Goal: Book appointment/travel/reservation

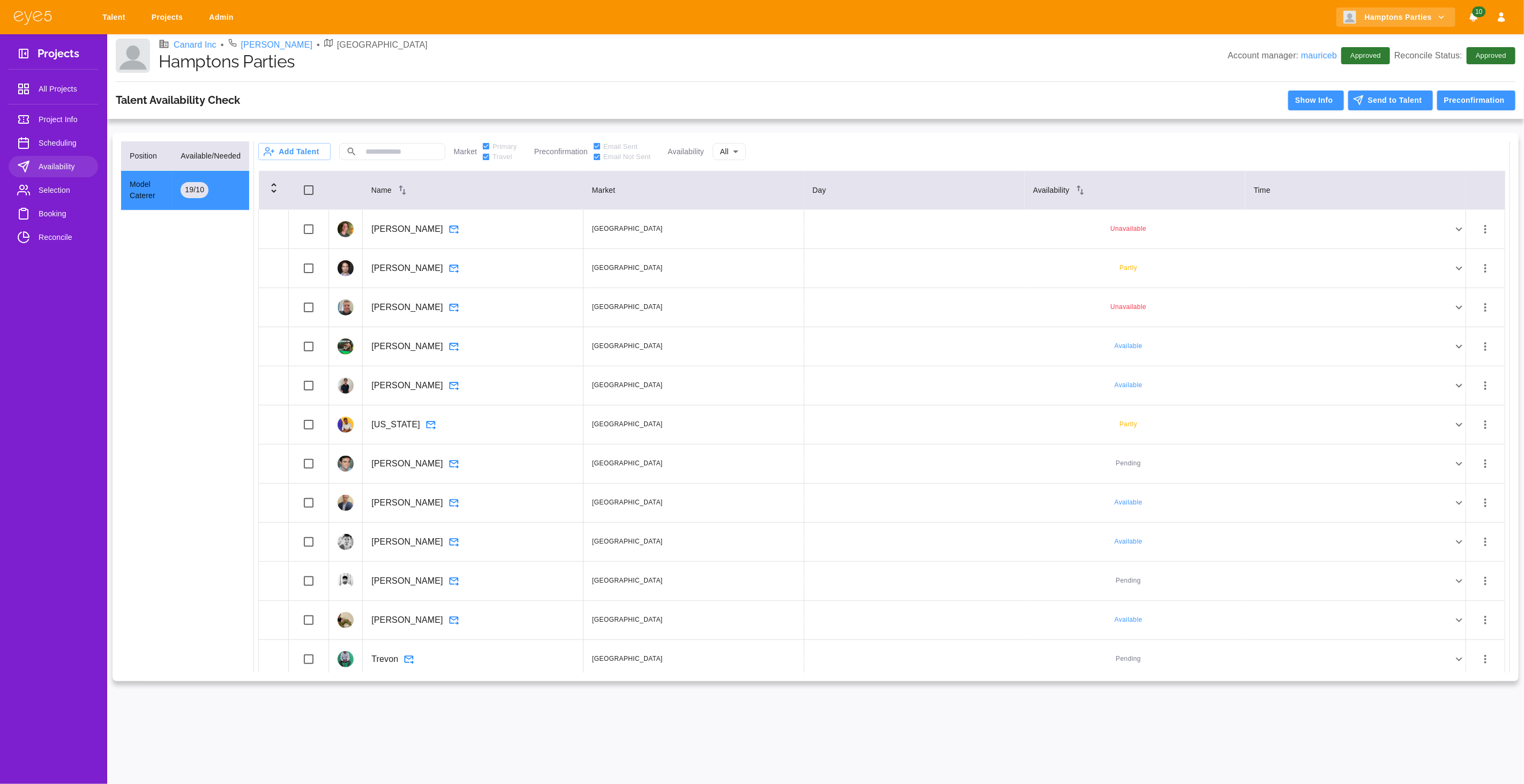
click at [175, 20] on link "Projects" at bounding box center [169, 17] width 49 height 20
select select "*"
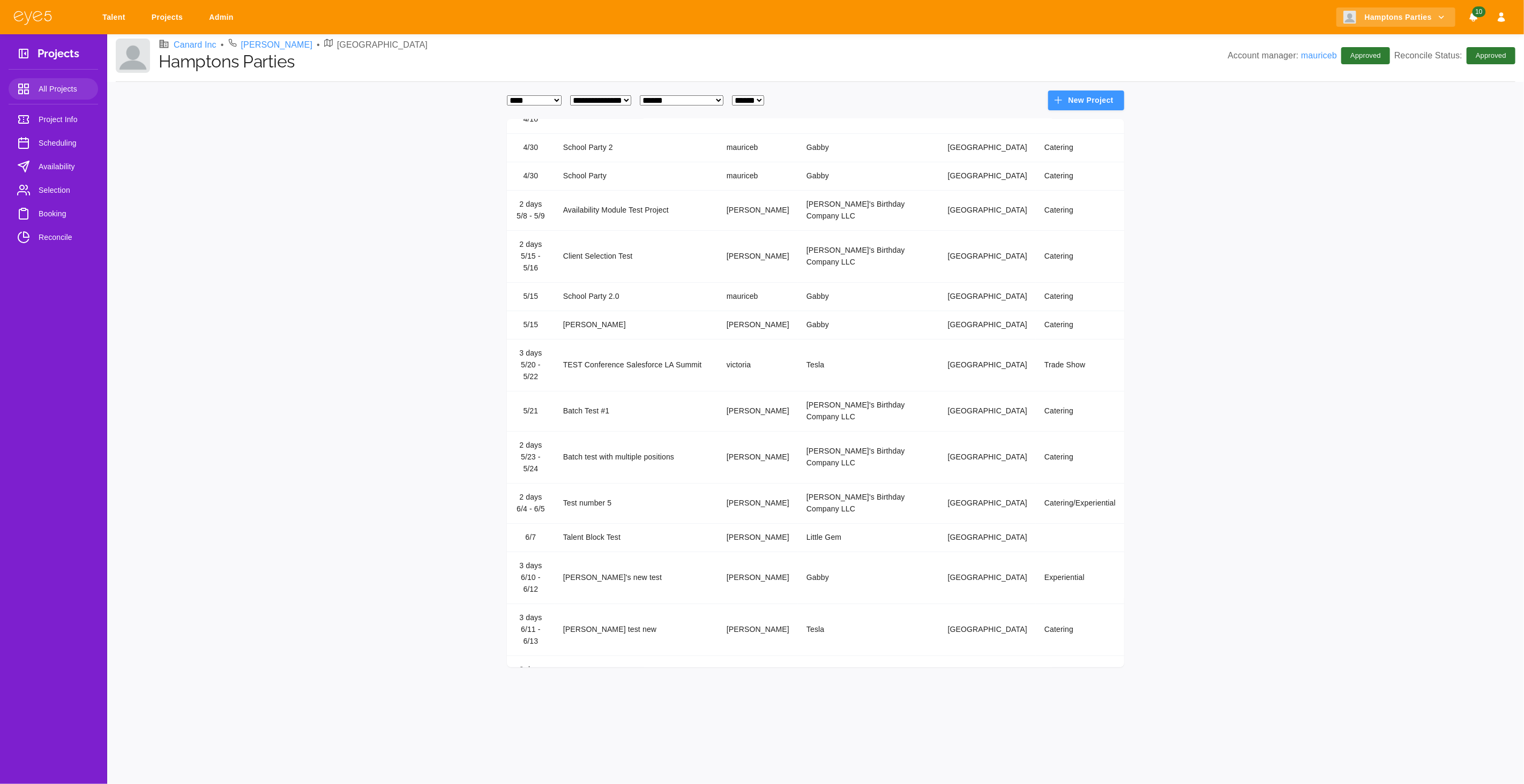
scroll to position [178, 0]
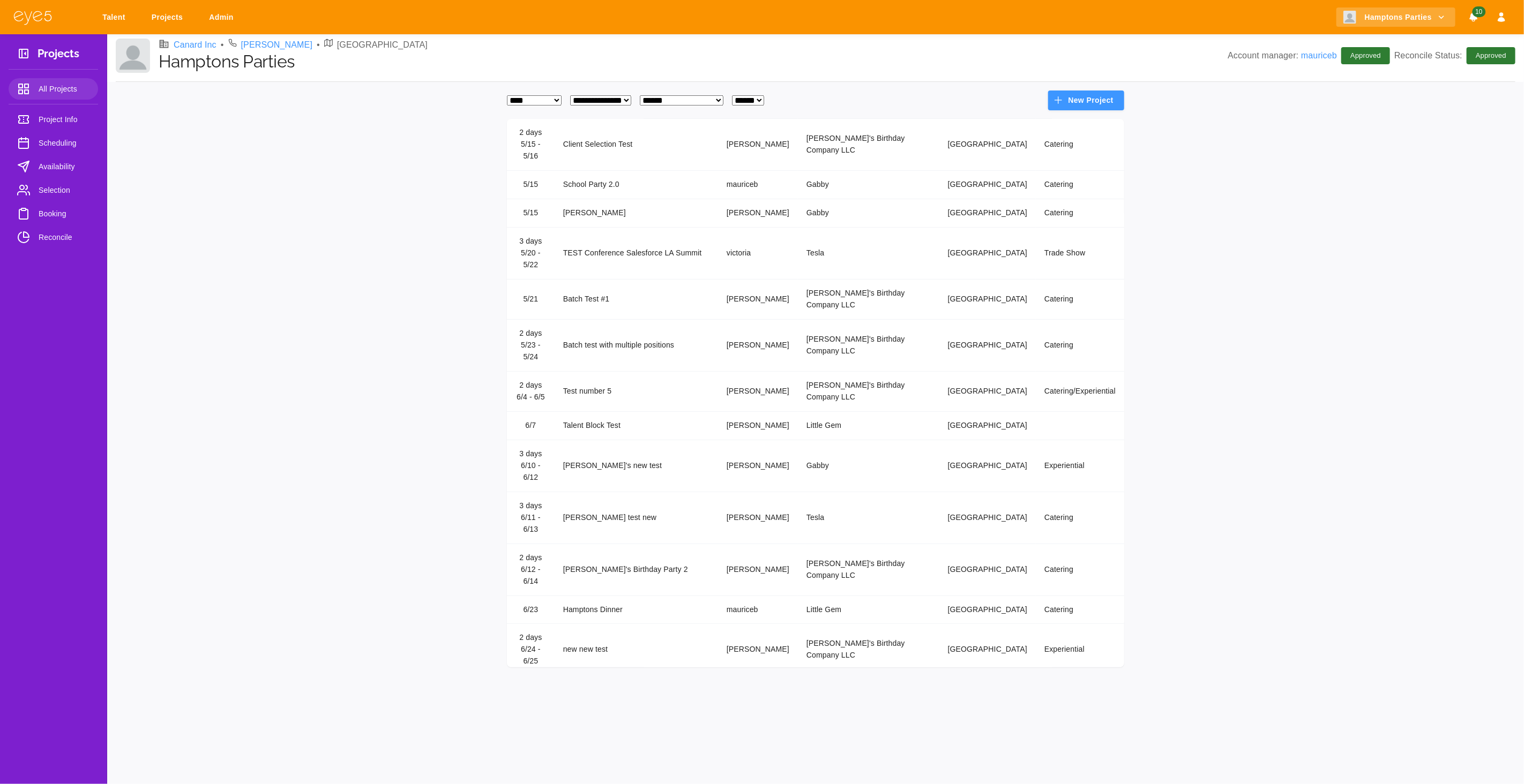
click at [713, 105] on select "**********" at bounding box center [681, 100] width 83 height 10
select select "*"
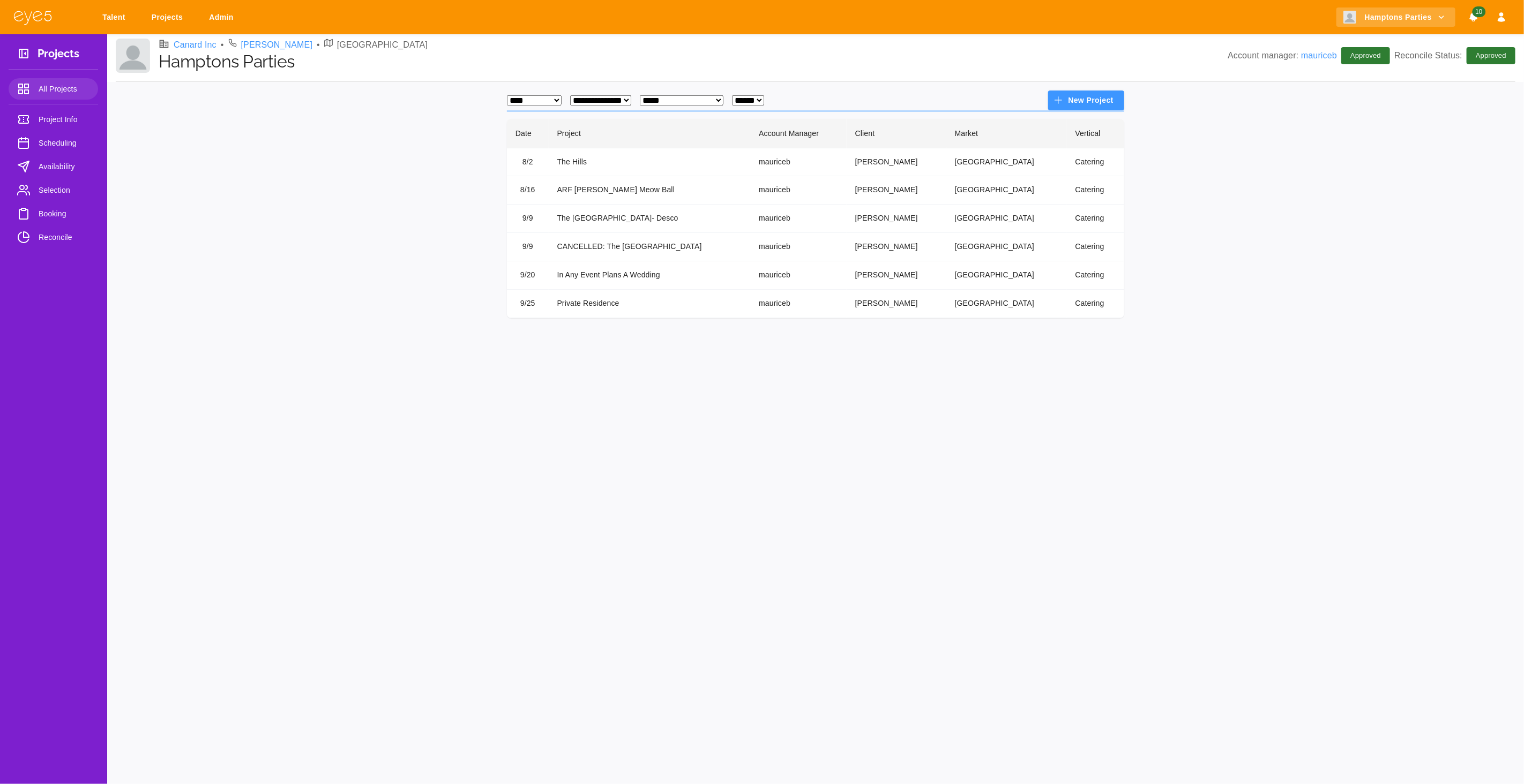
click at [593, 196] on td "ARF [PERSON_NAME] Meow Ball" at bounding box center [650, 191] width 202 height 28
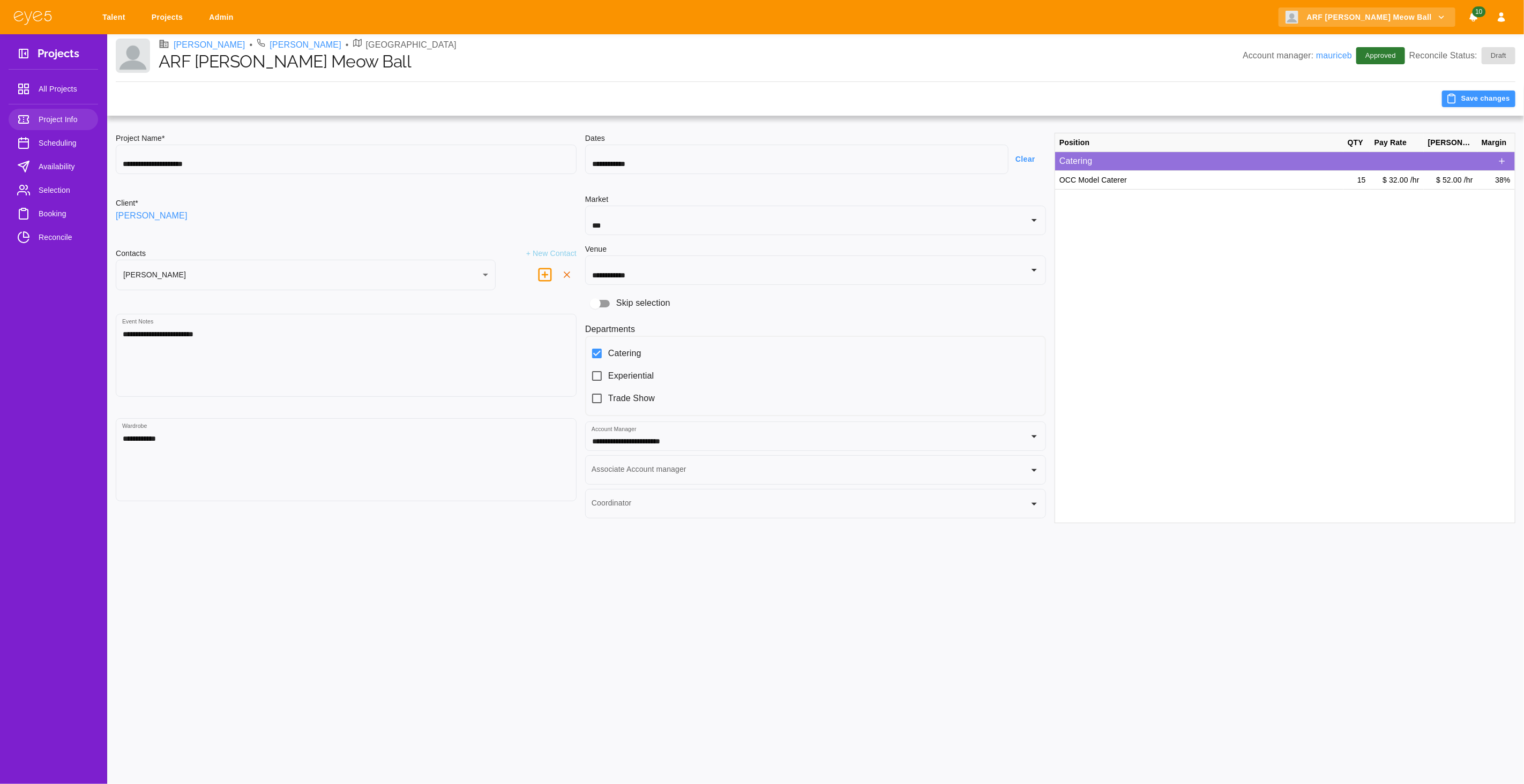
type input "********"
click at [62, 188] on span "Selection" at bounding box center [64, 191] width 50 height 13
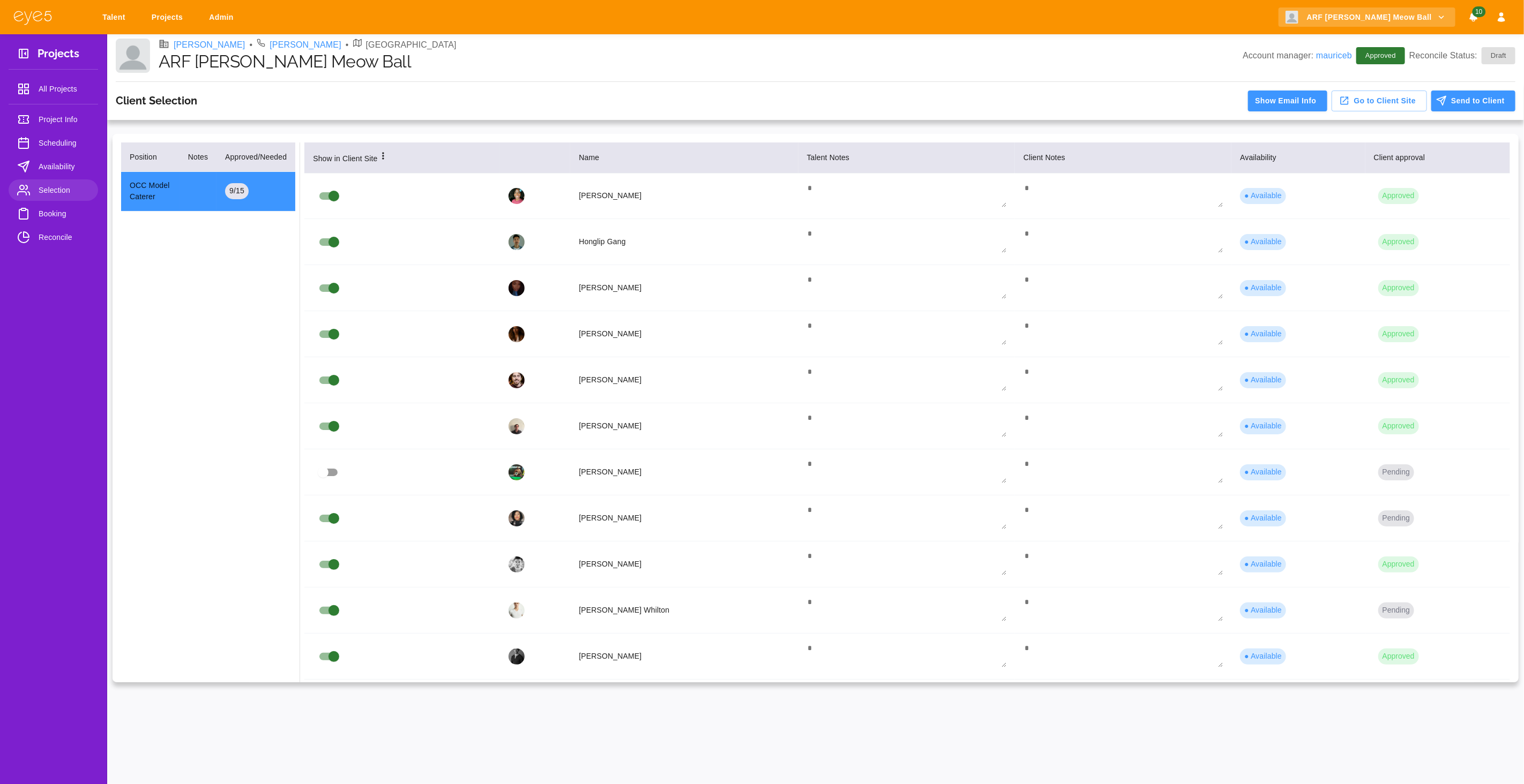
click at [46, 217] on span "Booking" at bounding box center [64, 214] width 50 height 13
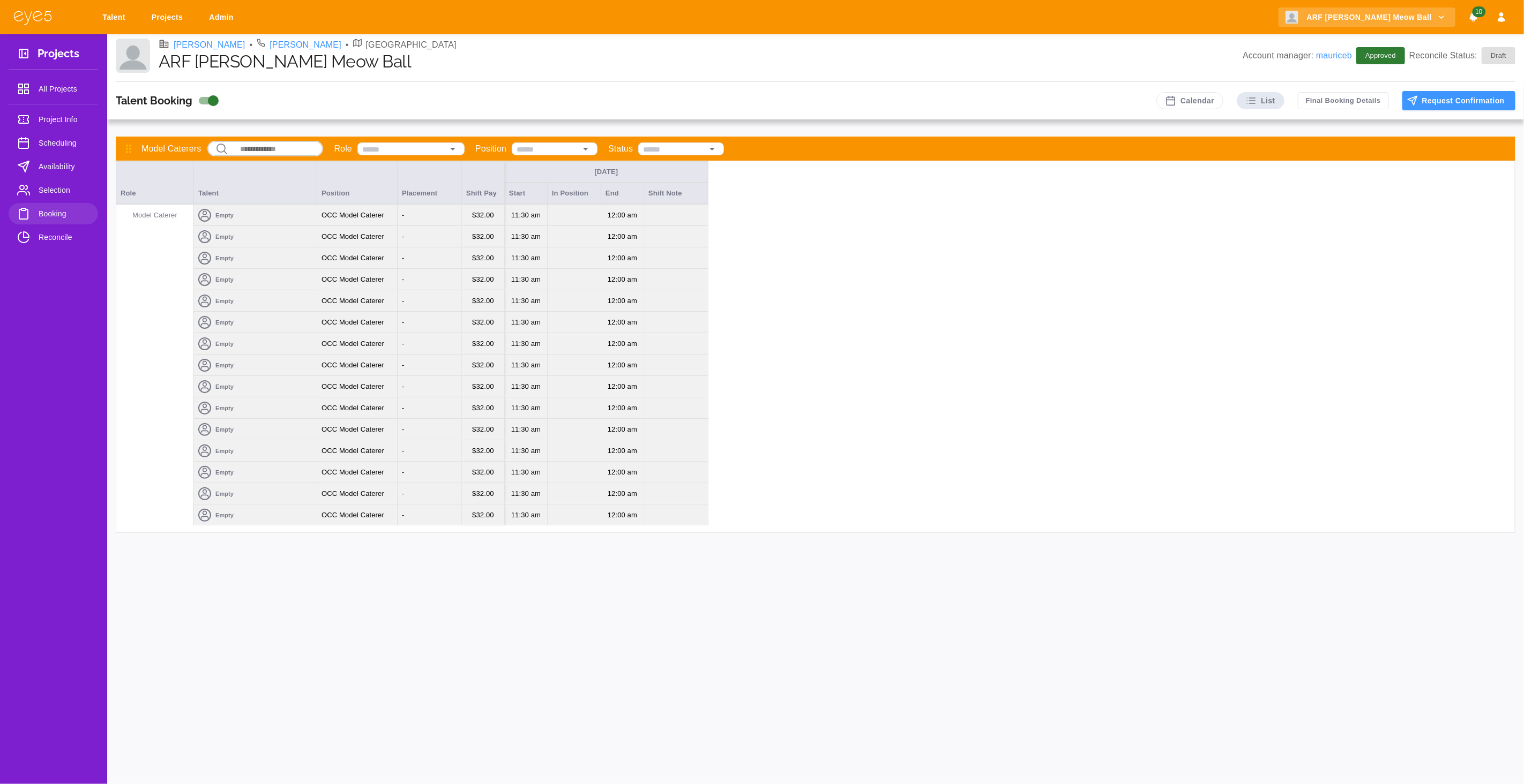
click at [263, 226] on div "Empty" at bounding box center [254, 236] width 122 height 21
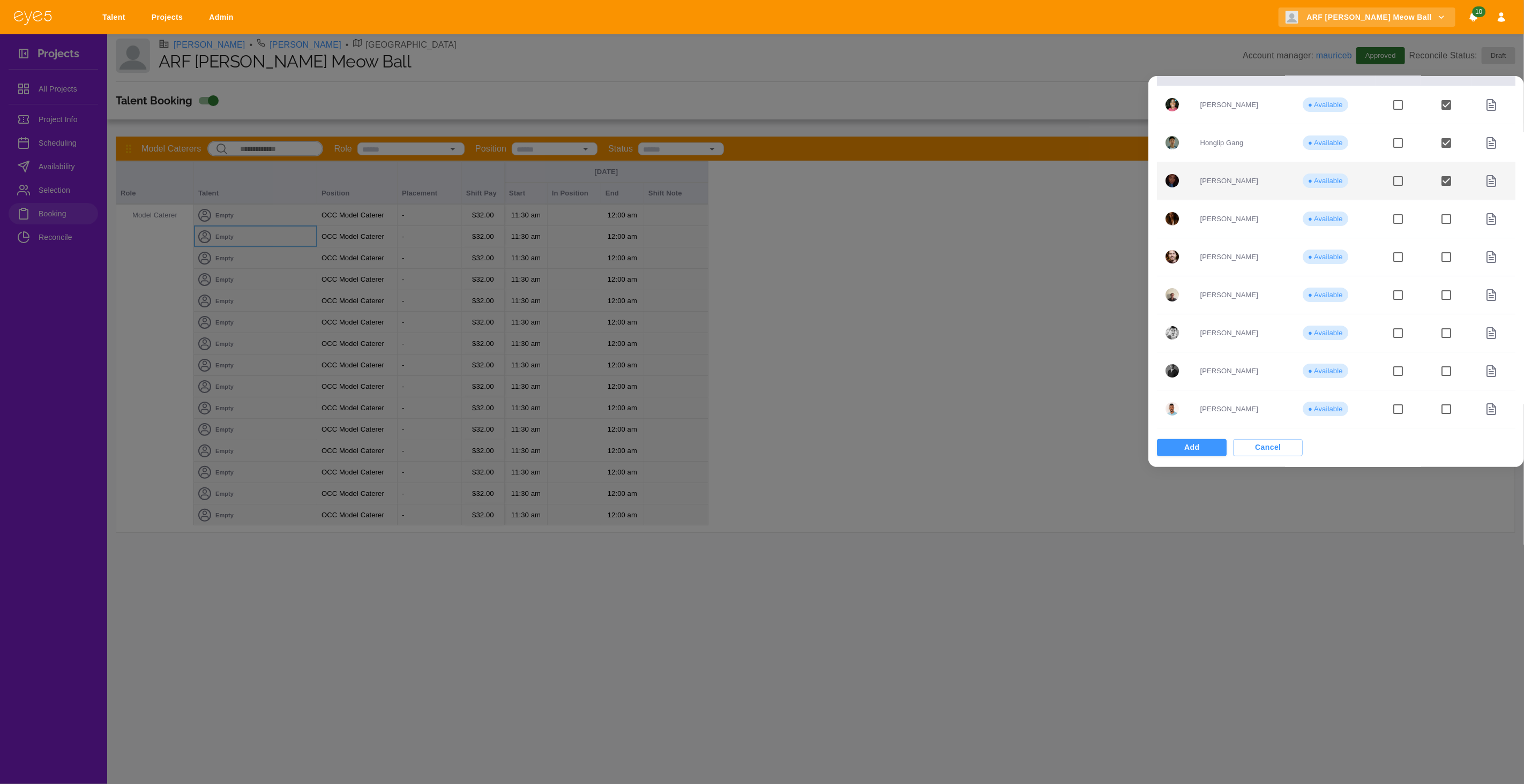
scroll to position [83, 0]
click at [1170, 449] on button "Add" at bounding box center [1191, 444] width 69 height 17
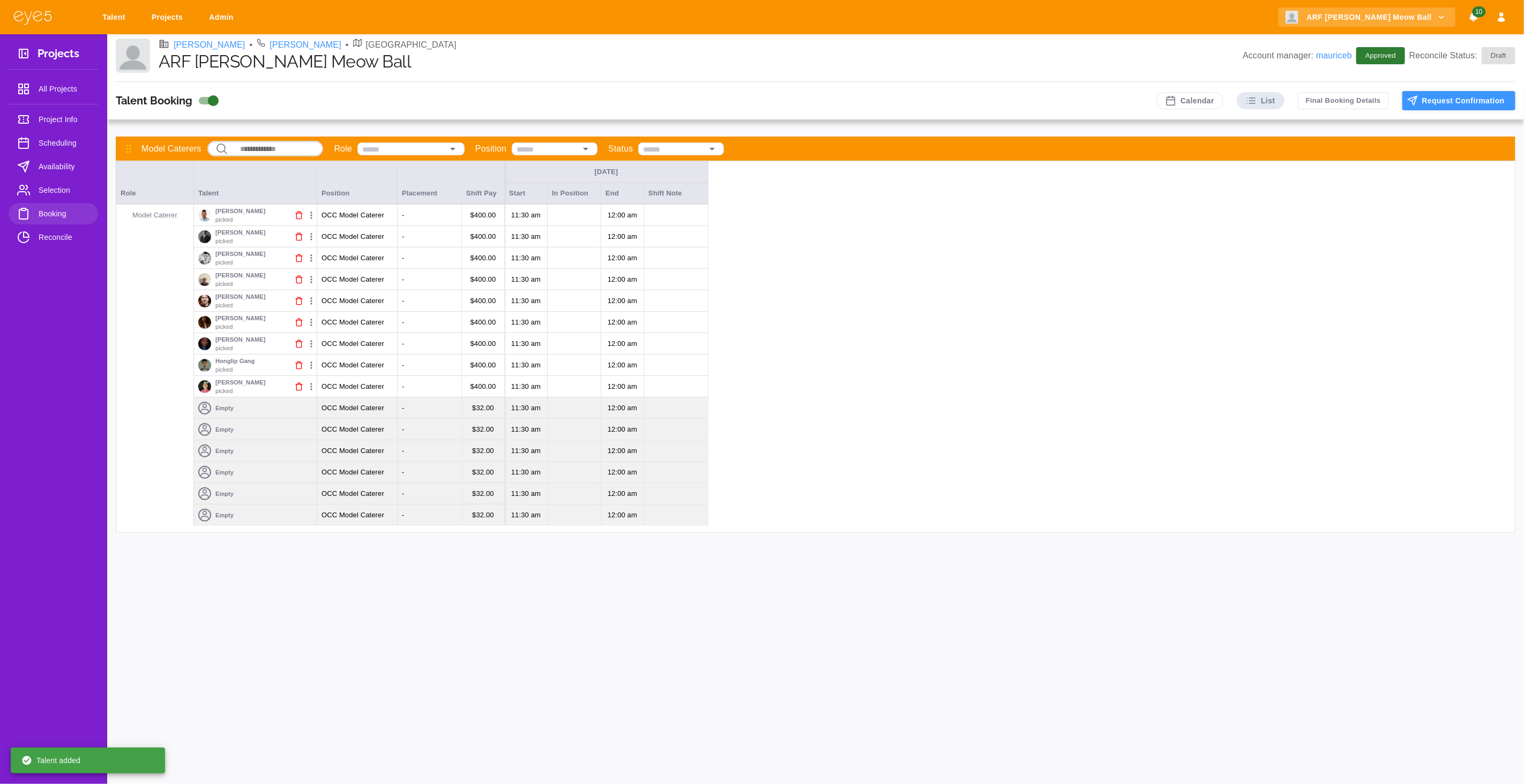
click at [1422, 97] on button "Request Confirmation" at bounding box center [1459, 100] width 113 height 20
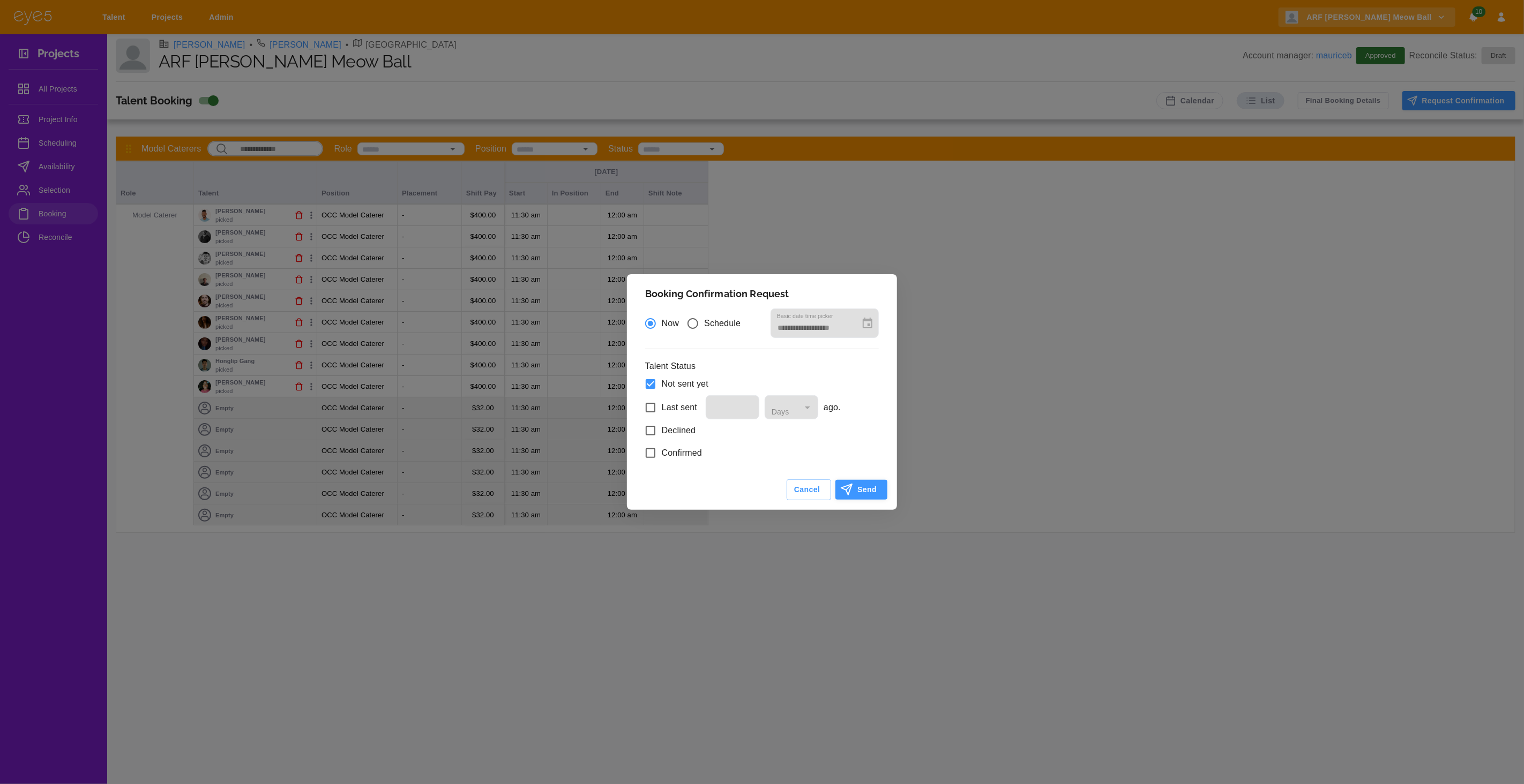
click at [869, 491] on button "Send" at bounding box center [861, 489] width 52 height 20
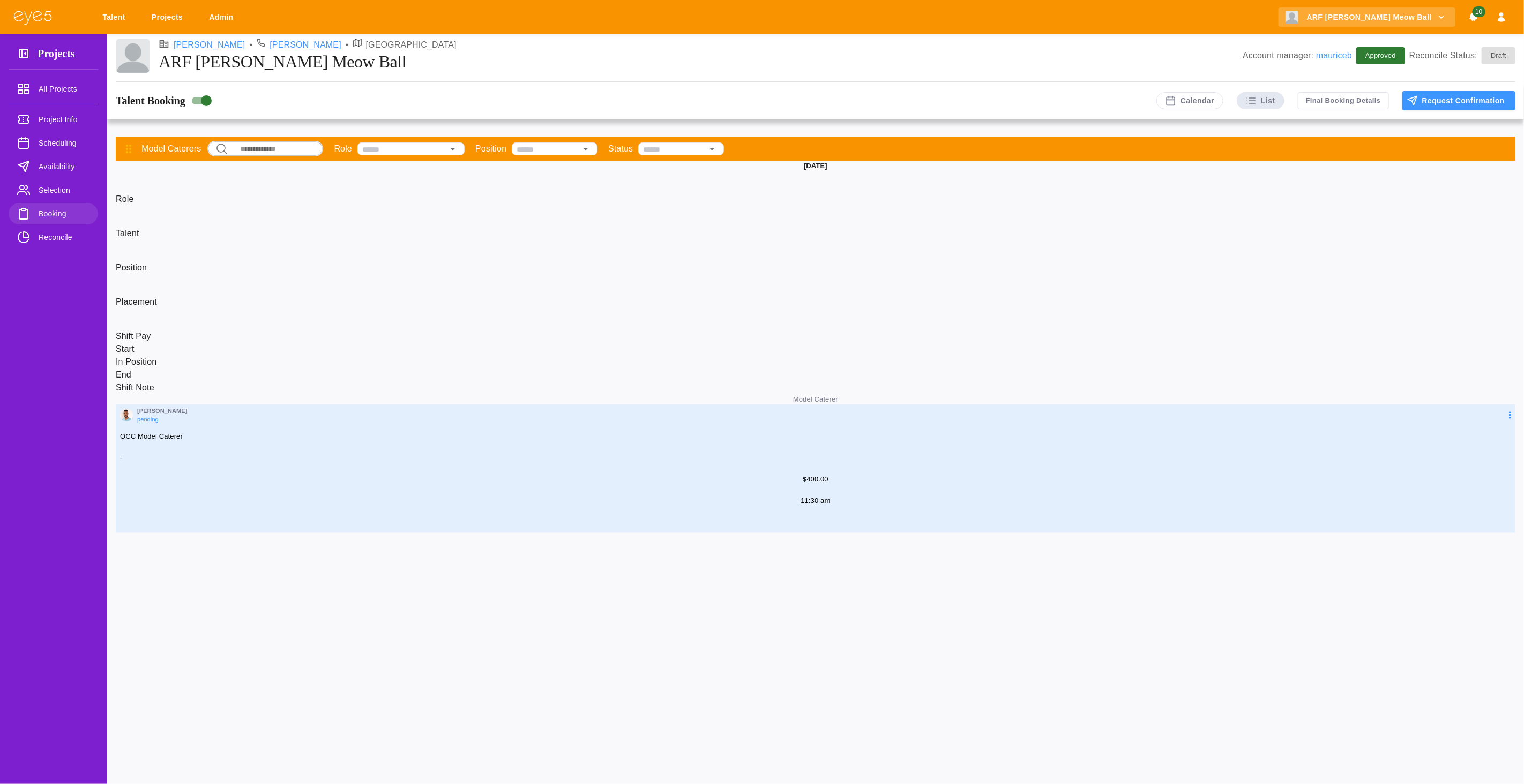
click at [50, 189] on span "Selection" at bounding box center [64, 191] width 50 height 13
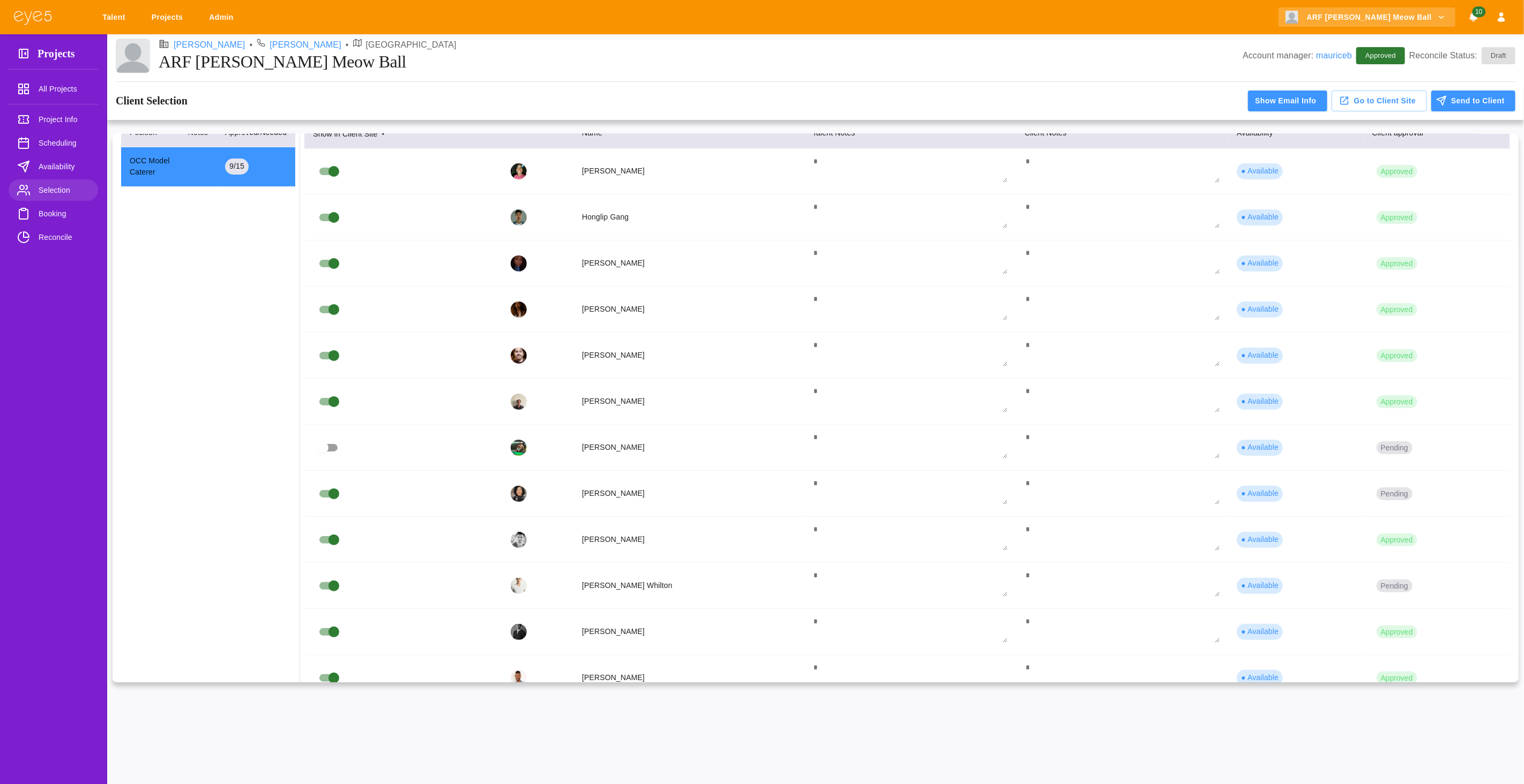
scroll to position [49, 0]
